Goal: Navigation & Orientation: Find specific page/section

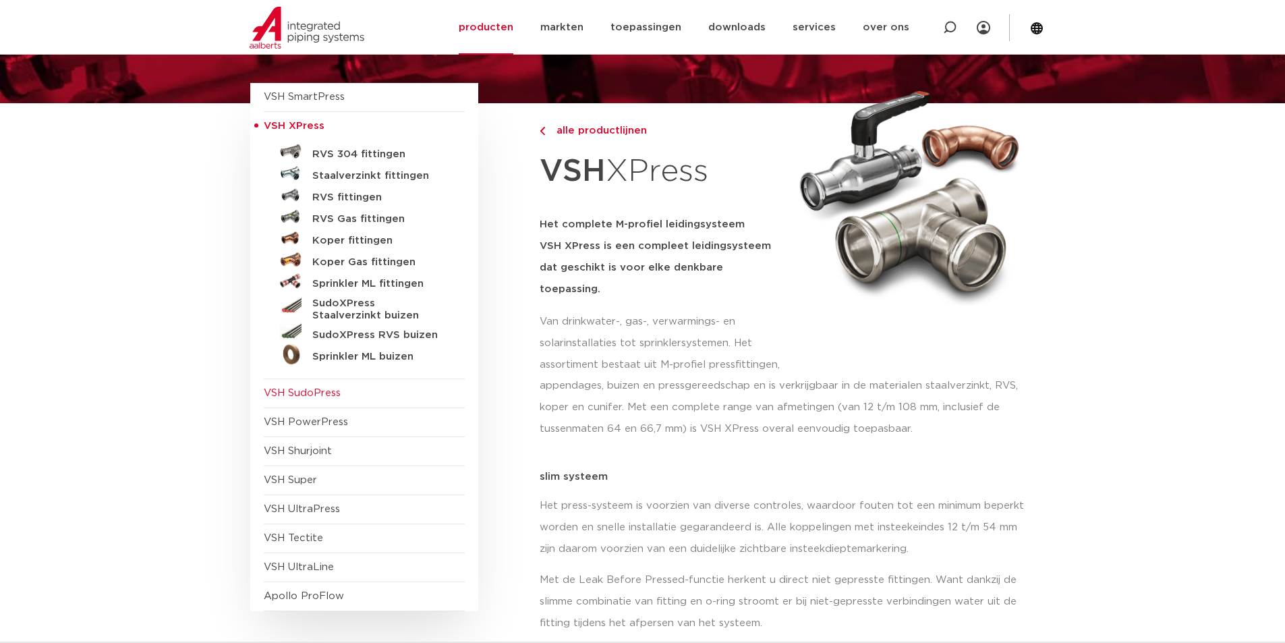
scroll to position [202, 0]
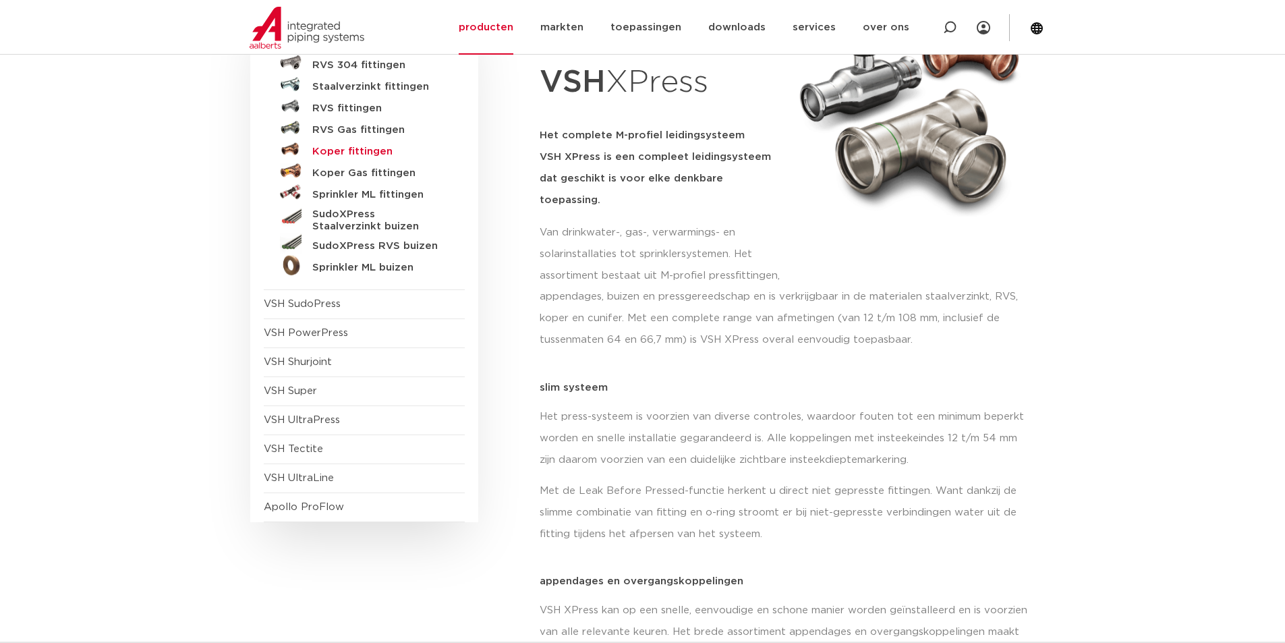
click at [347, 155] on h5 "Koper fittingen" at bounding box center [379, 152] width 134 height 12
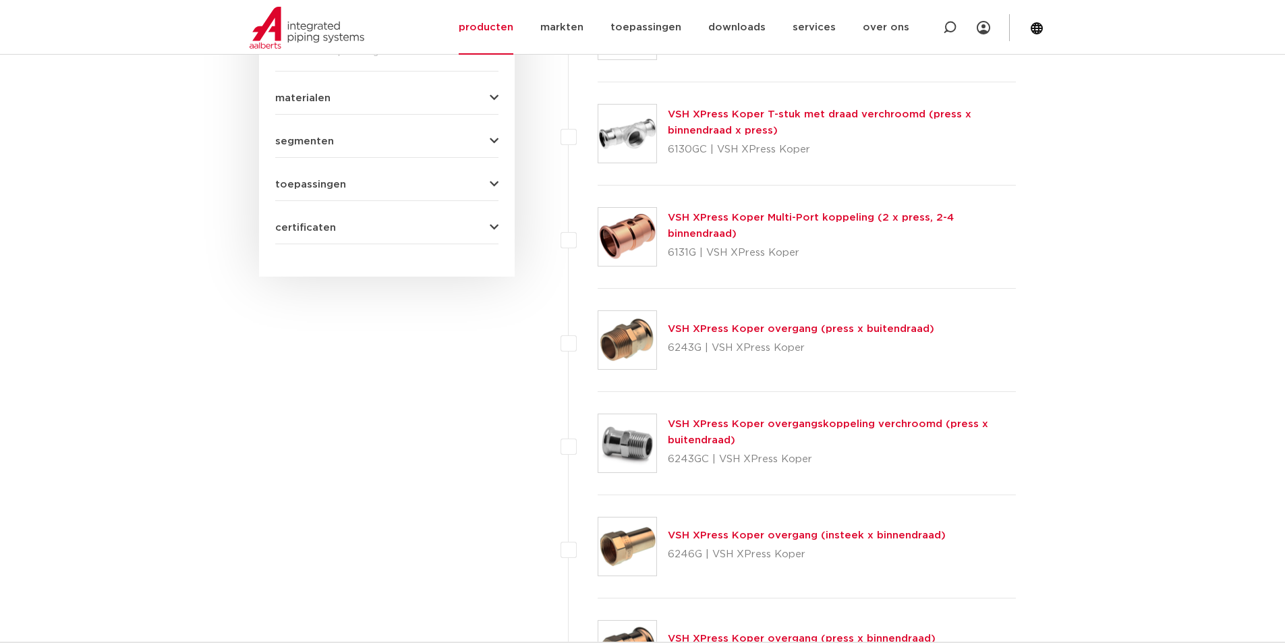
scroll to position [702, 0]
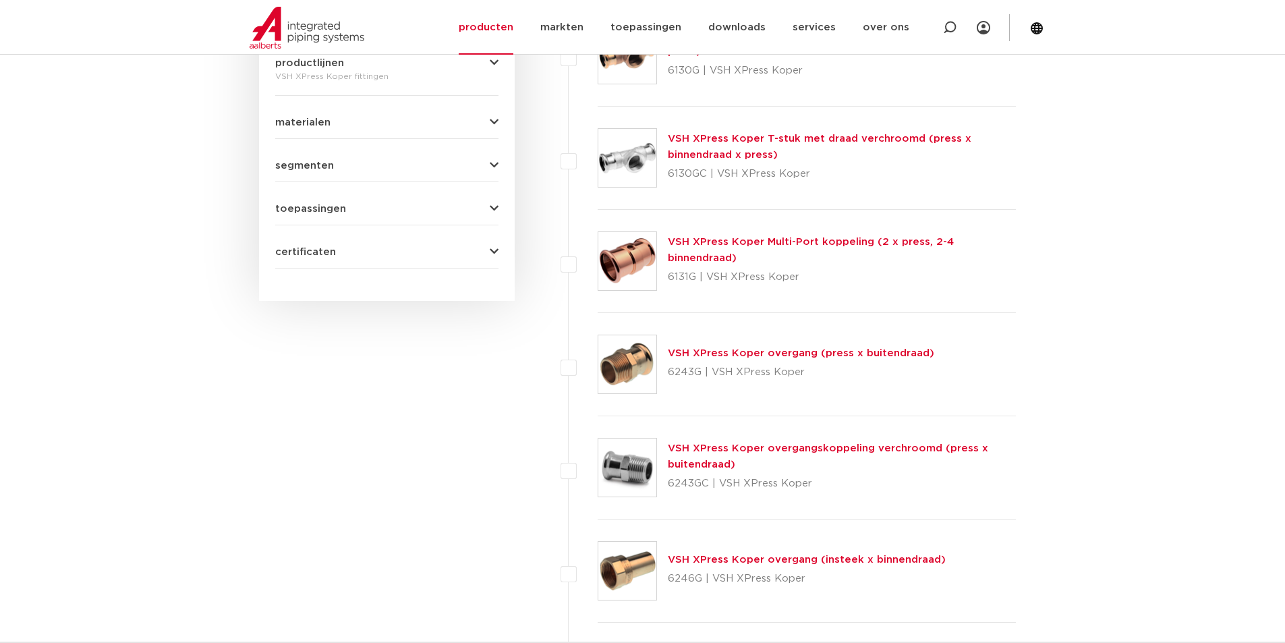
click at [625, 368] on img at bounding box center [627, 364] width 58 height 58
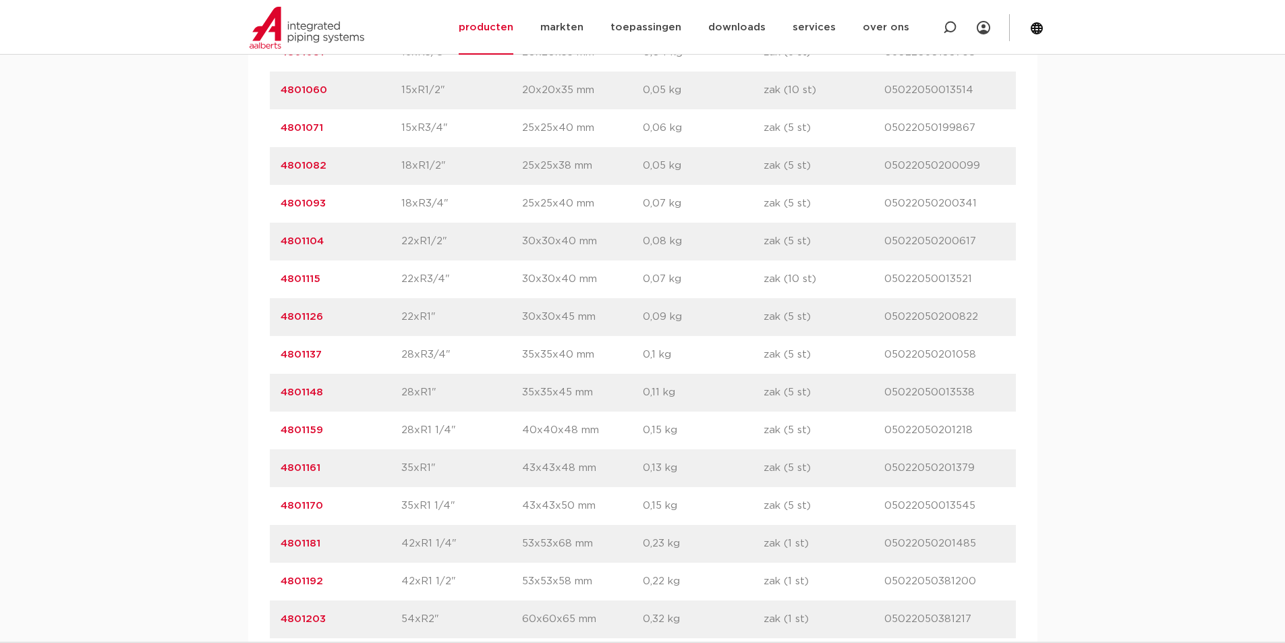
scroll to position [1147, 0]
